Goal: Task Accomplishment & Management: Use online tool/utility

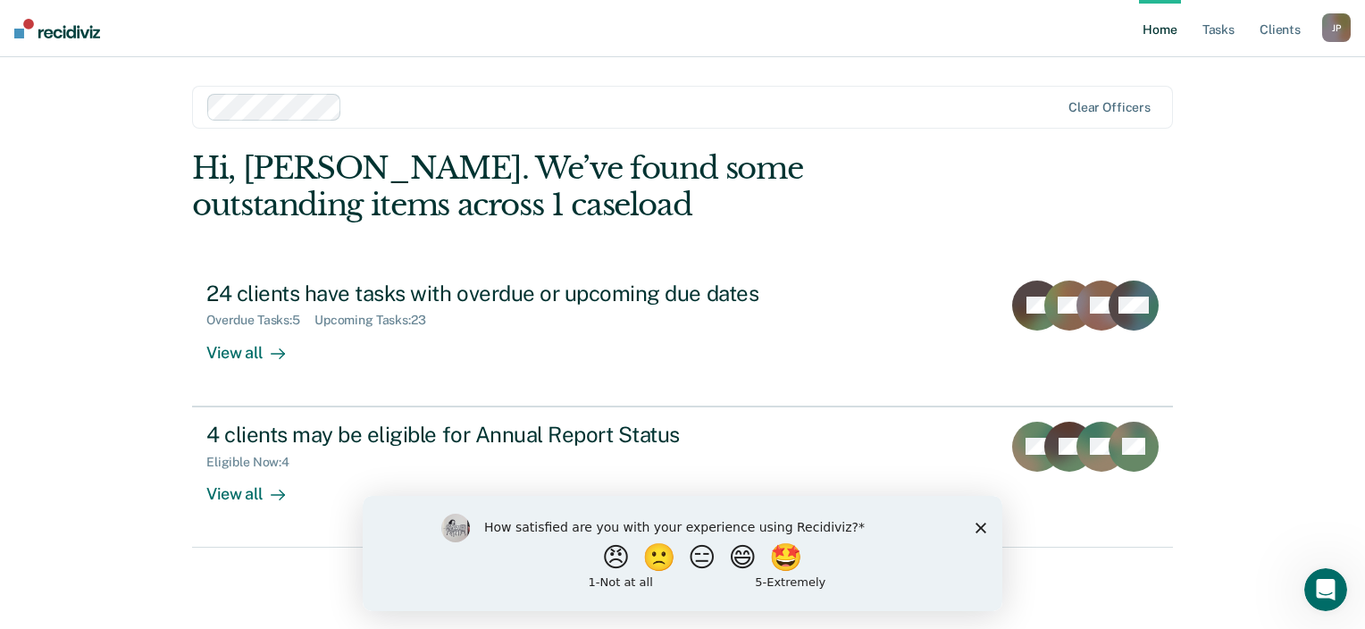
click at [975, 525] on icon "Close survey" at bounding box center [980, 527] width 11 height 11
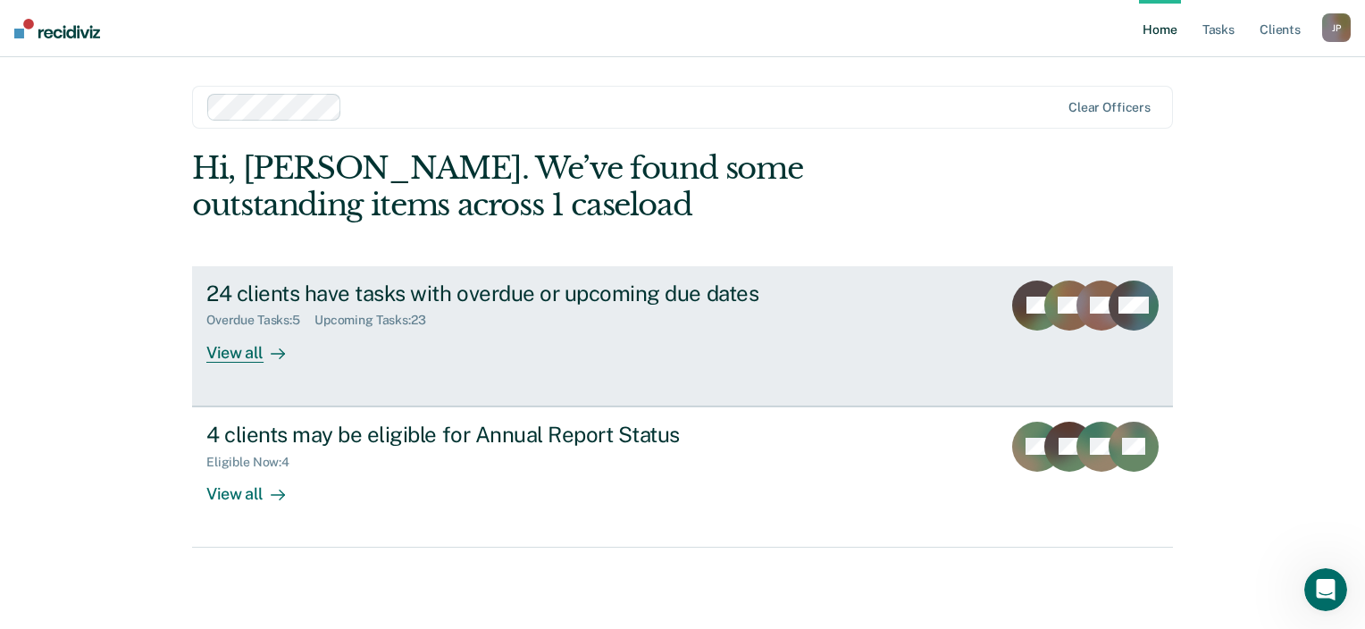
click at [229, 357] on div "View all" at bounding box center [256, 345] width 100 height 35
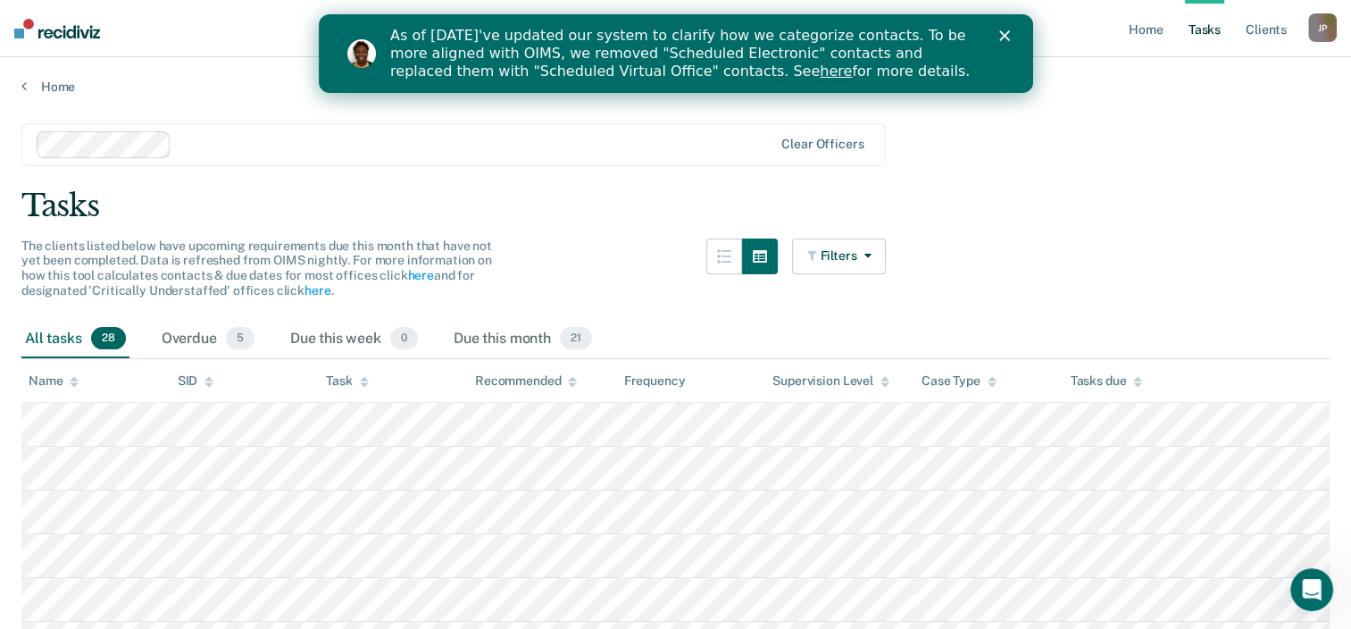
click at [1007, 34] on icon "Close" at bounding box center [1004, 35] width 11 height 11
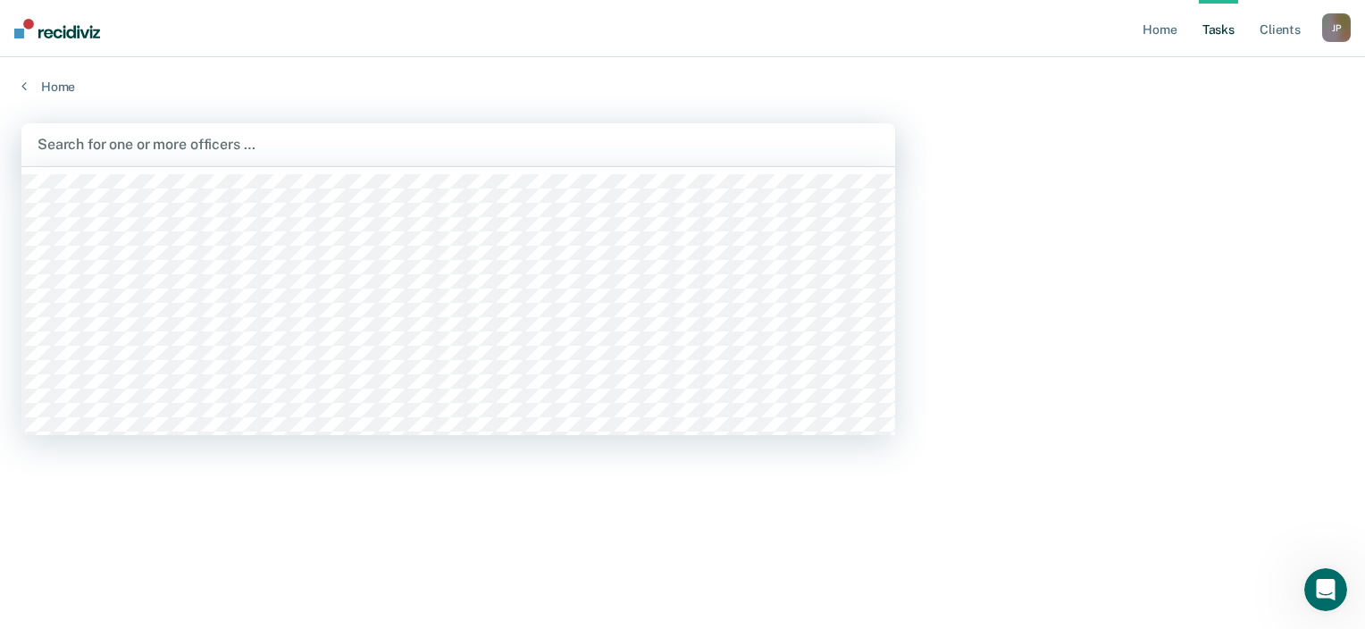
click at [78, 137] on div at bounding box center [458, 144] width 841 height 21
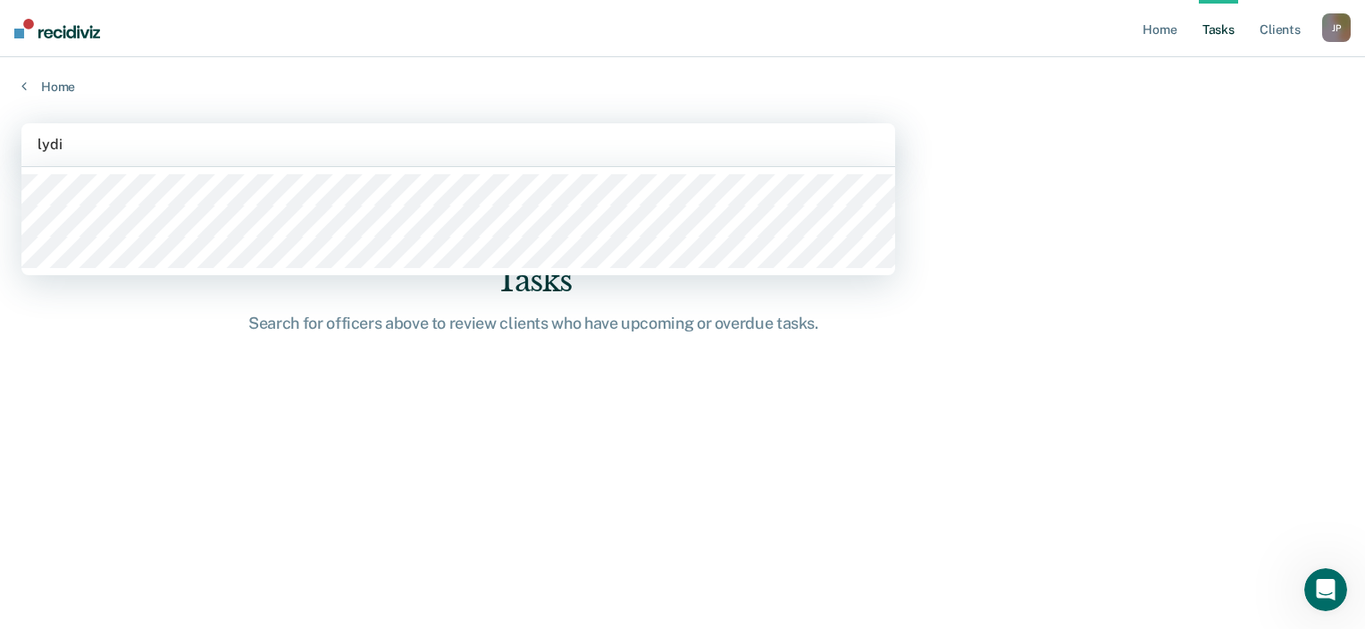
type input "[PERSON_NAME]"
